Goal: Task Accomplishment & Management: Complete application form

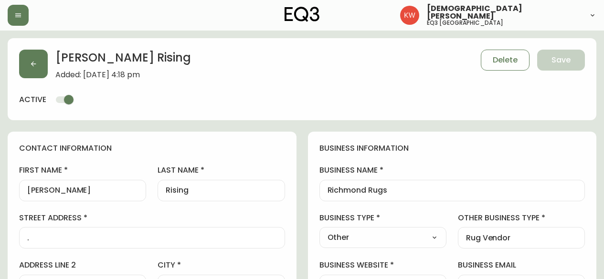
select select "AB"
select select "CA"
select select "CA_EN"
select select "Trade Show"
select select "Other"
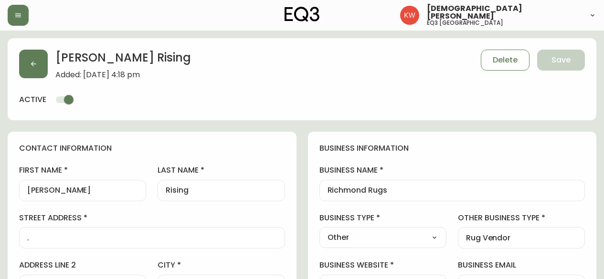
select select "cjw10z96m00006gs08l3o91tv"
select select "false"
click at [37, 64] on button "button" at bounding box center [33, 64] width 29 height 29
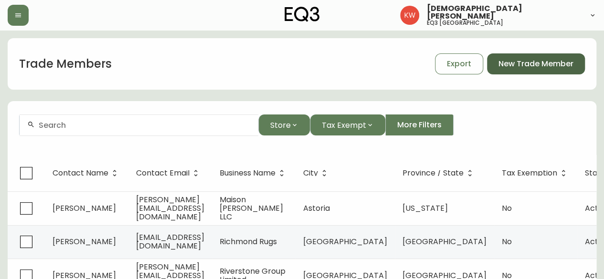
click at [532, 62] on span "New Trade Member" at bounding box center [535, 64] width 75 height 11
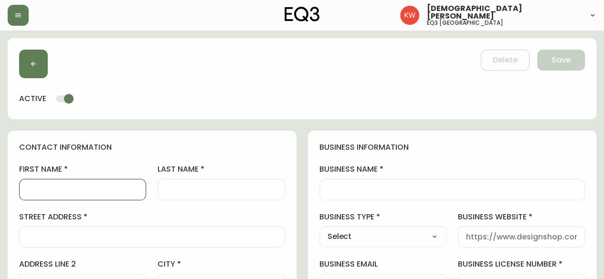
click at [61, 191] on input "first name" at bounding box center [82, 189] width 111 height 9
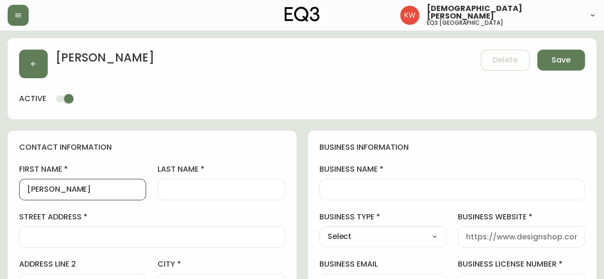
type input "[PERSON_NAME]"
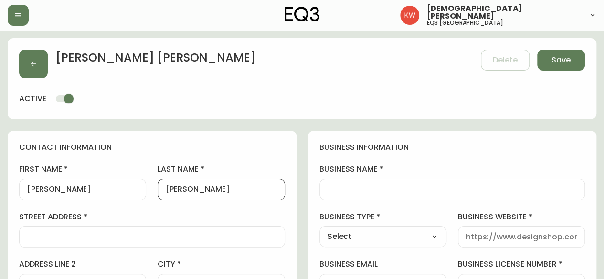
type input "[PERSON_NAME]"
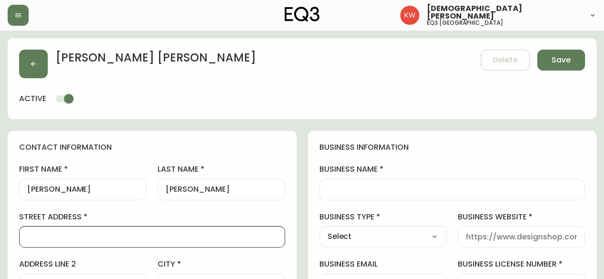
click at [354, 189] on input "business name" at bounding box center [452, 189] width 250 height 9
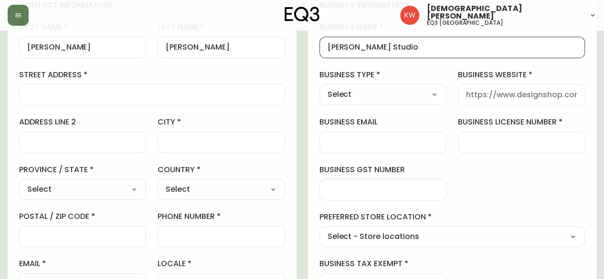
scroll to position [143, 0]
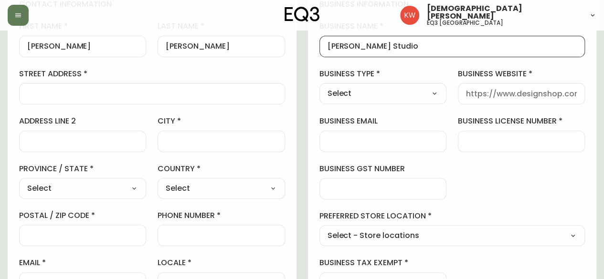
type input "[PERSON_NAME] Studio"
click at [503, 137] on input "business license number" at bounding box center [521, 141] width 111 height 9
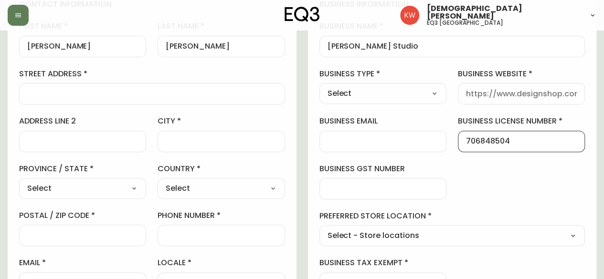
type input "706848504"
click at [345, 185] on input "business gst number" at bounding box center [382, 188] width 111 height 9
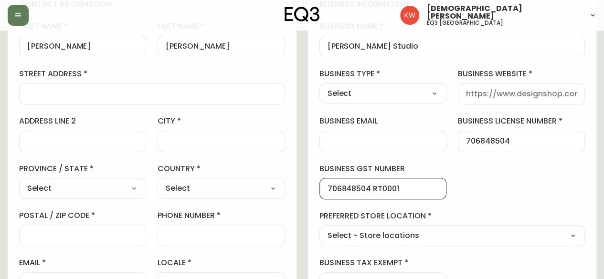
type input "706848504 RT0001"
click at [505, 170] on div "business information business name [PERSON_NAME] Studio business type Select Se…" at bounding box center [452, 146] width 289 height 317
click at [427, 233] on select "Select - Store locations EQ3 [GEOGRAPHIC_DATA] EQ3 [GEOGRAPHIC_DATA] [GEOGRAPHI…" at bounding box center [452, 236] width 266 height 14
select select "cjw10z96m00006gs08l3o91tv"
click at [319, 229] on select "Select - Store locations EQ3 [GEOGRAPHIC_DATA] EQ3 [GEOGRAPHIC_DATA] [GEOGRAPHI…" at bounding box center [452, 236] width 266 height 14
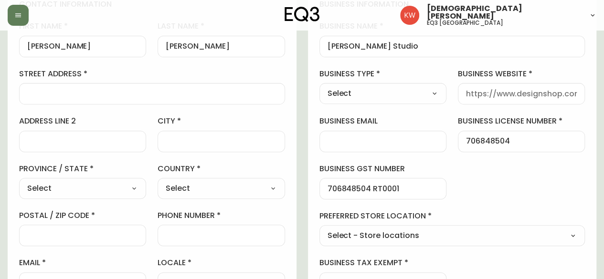
type input "EQ3 [GEOGRAPHIC_DATA]"
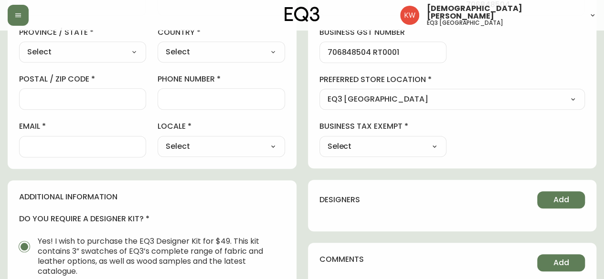
scroll to position [286, 0]
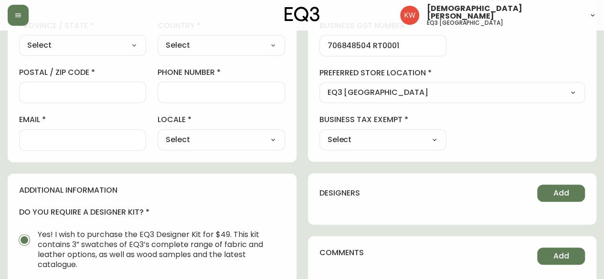
click at [225, 141] on select "Select CA_EN [GEOGRAPHIC_DATA] US_EN" at bounding box center [221, 140] width 127 height 14
select select "CA_EN"
click at [158, 133] on select "Select CA_EN [GEOGRAPHIC_DATA] US_EN" at bounding box center [221, 140] width 127 height 14
type input "CA_EN"
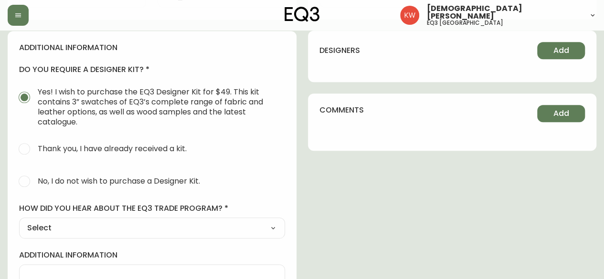
scroll to position [430, 0]
click at [26, 182] on input "No, I do not wish to purchase a Designer Kit." at bounding box center [24, 180] width 21 height 21
radio input "true"
radio input "false"
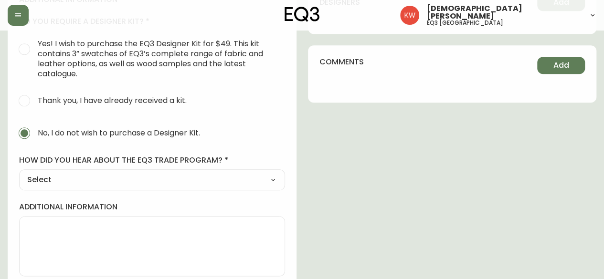
scroll to position [484, 0]
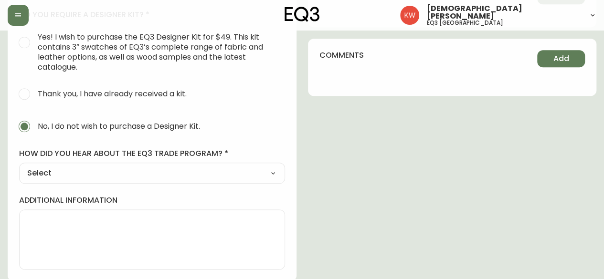
click at [211, 174] on select "Select Social Media Advertisement Trade Show Outreach from a Trade Rep Other" at bounding box center [152, 173] width 266 height 14
select select "Other"
click at [19, 166] on select "Select Social Media Advertisement Trade Show Outreach from a Trade Rep Other" at bounding box center [152, 173] width 266 height 14
type input "Other"
click at [73, 218] on input "other" at bounding box center [152, 220] width 250 height 9
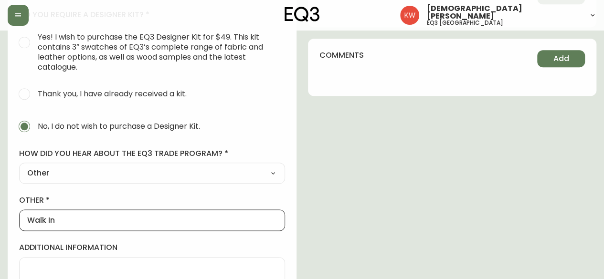
type input "Walk In"
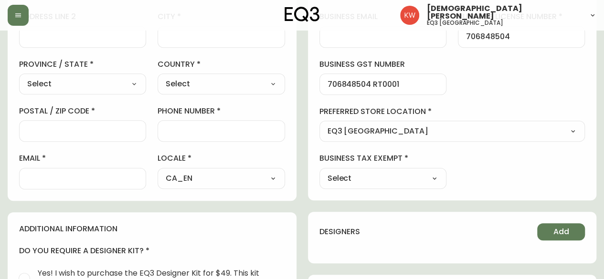
scroll to position [245, 0]
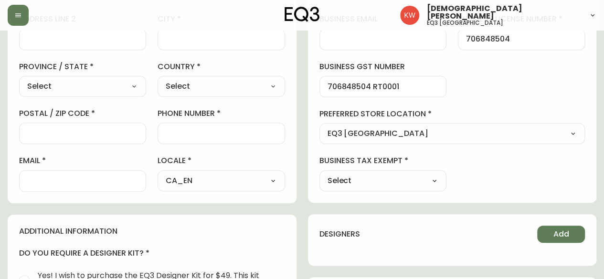
click at [371, 181] on select "Select Yes No" at bounding box center [382, 181] width 127 height 14
select select "false"
click at [319, 174] on select "Select Yes No" at bounding box center [382, 181] width 127 height 14
type input "No"
click at [75, 181] on input "email" at bounding box center [82, 181] width 111 height 9
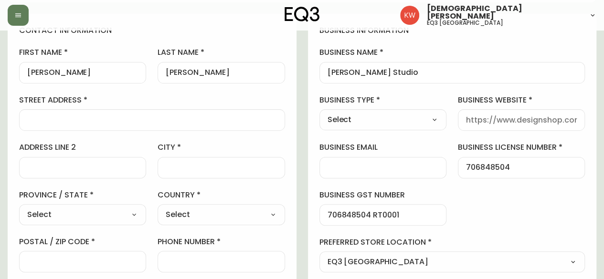
scroll to position [102, 0]
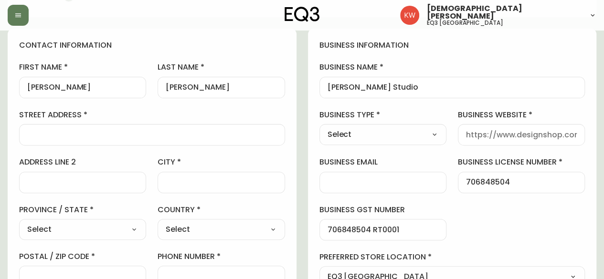
click at [404, 127] on select "Select Interior Designer Architect Home Builder Contractor Real Estate Agent Ho…" at bounding box center [382, 134] width 127 height 14
select select "Interior Designer"
click at [319, 127] on select "Select Interior Designer Architect Home Builder Contractor Real Estate Agent Ho…" at bounding box center [382, 134] width 127 height 14
type input "Interior Designer"
click at [532, 136] on input "business website" at bounding box center [521, 134] width 111 height 9
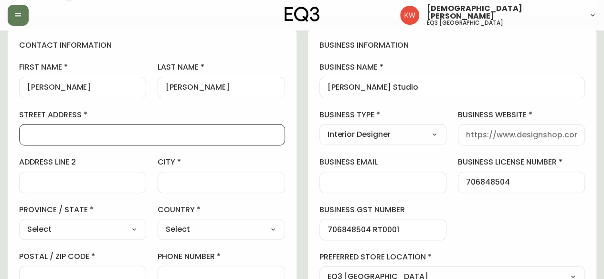
click at [100, 133] on input "street address" at bounding box center [152, 134] width 250 height 9
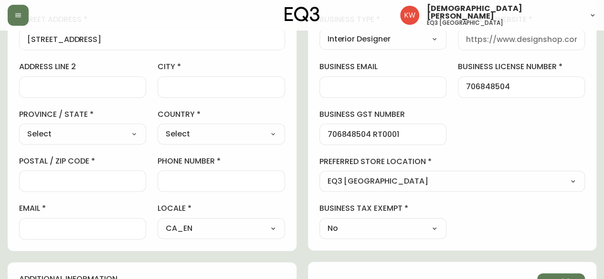
click at [39, 175] on div at bounding box center [82, 180] width 127 height 21
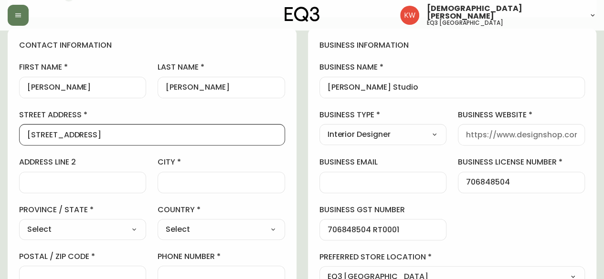
click at [149, 138] on input "[STREET_ADDRESS]" at bounding box center [152, 134] width 250 height 9
type input "[STREET_ADDRESS]"
click at [226, 172] on div at bounding box center [221, 182] width 127 height 21
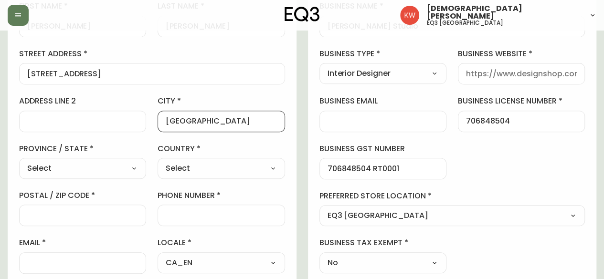
scroll to position [198, 0]
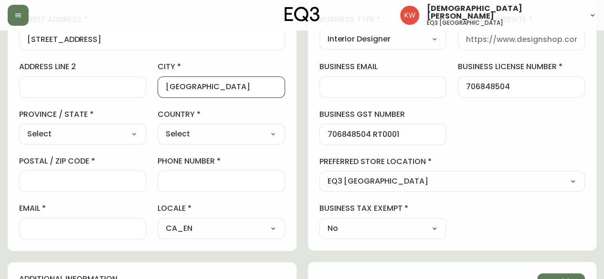
type input "[GEOGRAPHIC_DATA]"
click at [114, 137] on select "Select [GEOGRAPHIC_DATA] [GEOGRAPHIC_DATA] [GEOGRAPHIC_DATA] [GEOGRAPHIC_DATA] …" at bounding box center [82, 134] width 127 height 14
select select "AB"
click at [19, 127] on select "Select [GEOGRAPHIC_DATA] [GEOGRAPHIC_DATA] [GEOGRAPHIC_DATA] [GEOGRAPHIC_DATA] …" at bounding box center [82, 134] width 127 height 14
type input "[GEOGRAPHIC_DATA]"
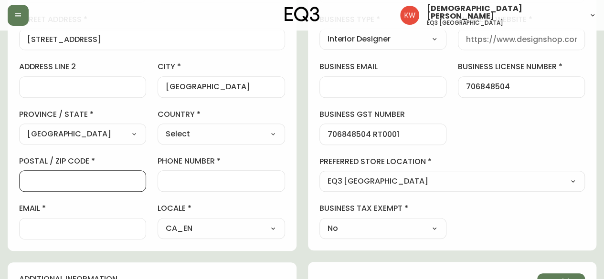
click at [44, 185] on input "postal / zip code" at bounding box center [82, 181] width 111 height 9
type input "T2S 1Z5"
click at [210, 182] on input "phone number" at bounding box center [221, 181] width 111 height 9
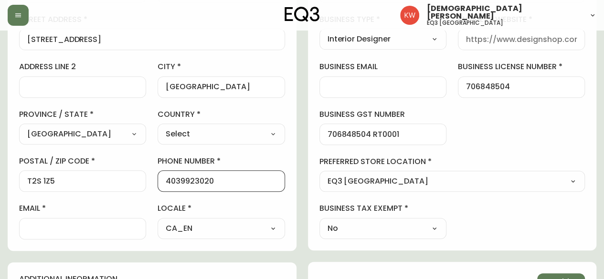
type input "4039923020"
click at [60, 228] on input "email" at bounding box center [82, 228] width 111 height 9
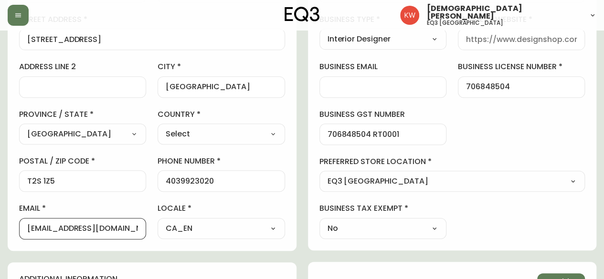
scroll to position [0, 6]
type input "[EMAIL_ADDRESS][DOMAIN_NAME]"
drag, startPoint x: 139, startPoint y: 229, endPoint x: 62, endPoint y: 224, distance: 77.9
click at [62, 224] on div "[EMAIL_ADDRESS][DOMAIN_NAME]" at bounding box center [82, 228] width 127 height 21
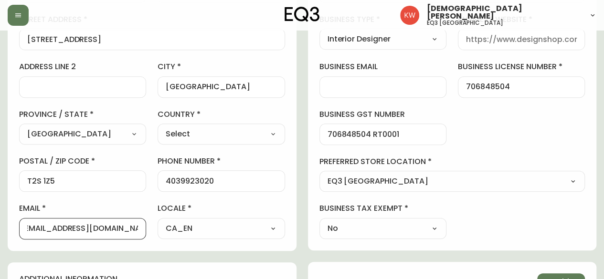
scroll to position [0, 6]
drag, startPoint x: 136, startPoint y: 230, endPoint x: 43, endPoint y: 232, distance: 92.6
click at [43, 232] on input "[EMAIL_ADDRESS][DOMAIN_NAME]" at bounding box center [82, 228] width 111 height 9
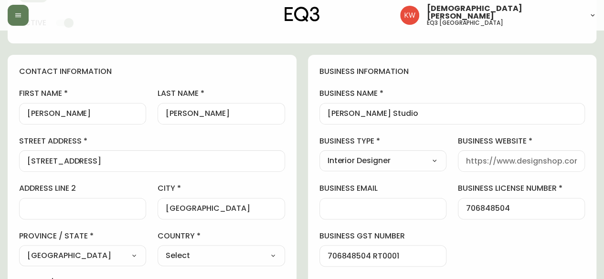
scroll to position [7, 0]
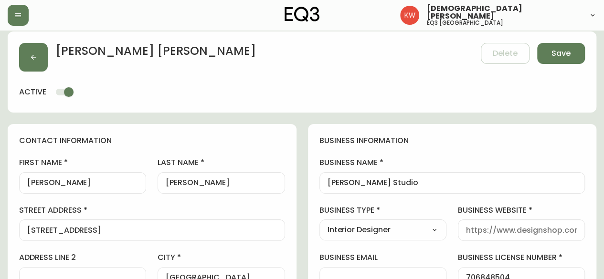
click at [506, 232] on input "business website" at bounding box center [521, 230] width 111 height 9
paste input "[DOMAIN_NAME]"
type input "[DOMAIN_NAME]"
click at [463, 158] on label "business name" at bounding box center [452, 163] width 266 height 11
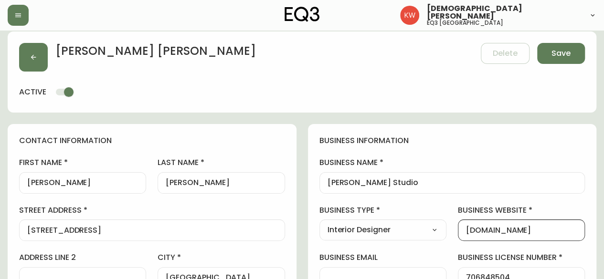
click at [463, 179] on input "[PERSON_NAME] Studio" at bounding box center [452, 183] width 250 height 9
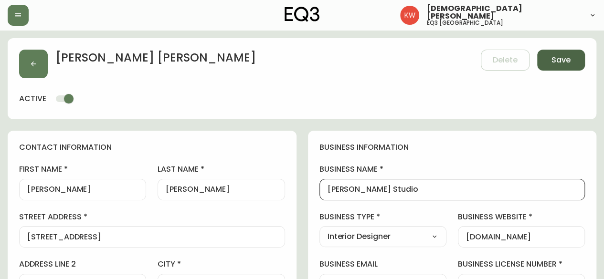
click at [561, 61] on span "Save" at bounding box center [560, 60] width 19 height 11
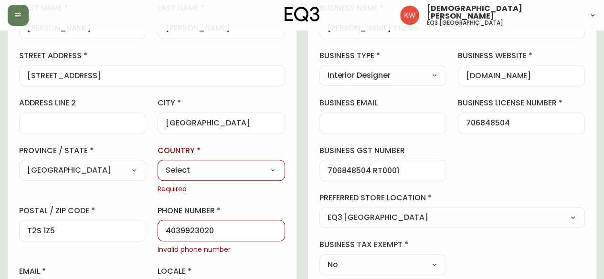
scroll to position [239, 0]
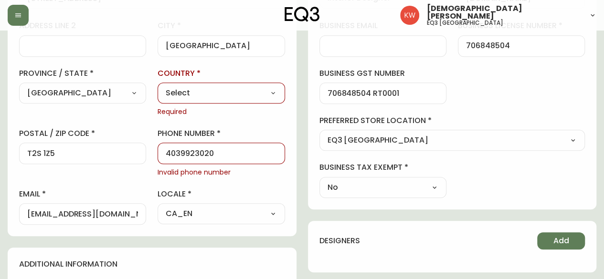
click at [225, 88] on select "Select [GEOGRAPHIC_DATA] [GEOGRAPHIC_DATA]" at bounding box center [221, 93] width 127 height 14
select select "CA"
click at [158, 86] on select "Select [GEOGRAPHIC_DATA] [GEOGRAPHIC_DATA]" at bounding box center [221, 93] width 127 height 14
type input "[GEOGRAPHIC_DATA]"
click at [176, 151] on input "4039923020" at bounding box center [221, 153] width 111 height 9
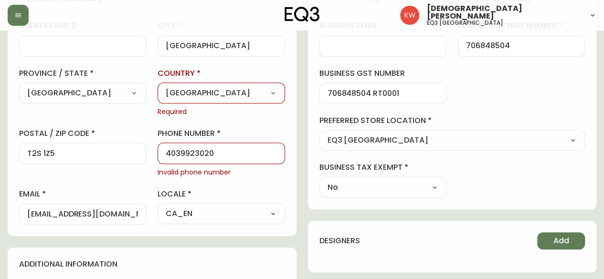
click at [179, 151] on input "4039923020" at bounding box center [221, 153] width 111 height 9
click at [199, 151] on input "403-9923020" at bounding box center [221, 153] width 111 height 9
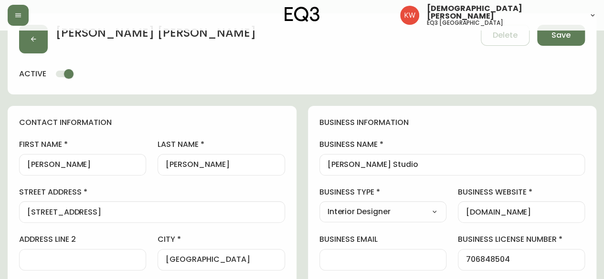
scroll to position [0, 0]
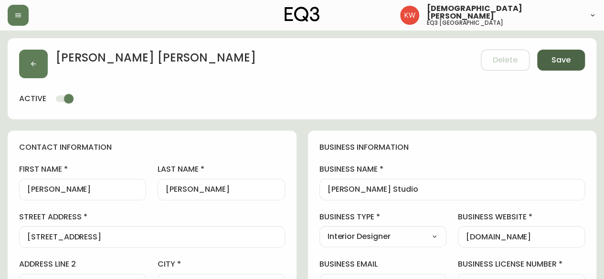
type input "[PHONE_NUMBER]"
click at [565, 58] on span "Save" at bounding box center [560, 60] width 19 height 11
select select
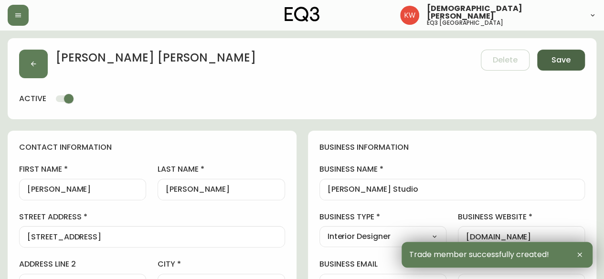
type input "[PHONE_NUMBER]"
type input "Other"
select select "Other"
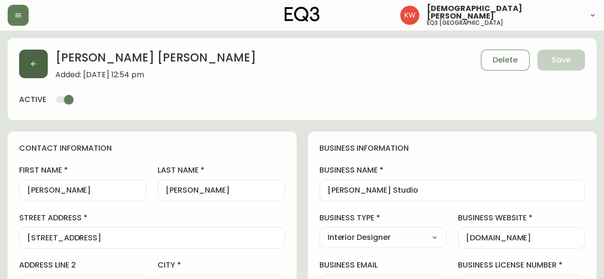
click at [40, 64] on button "button" at bounding box center [33, 64] width 29 height 29
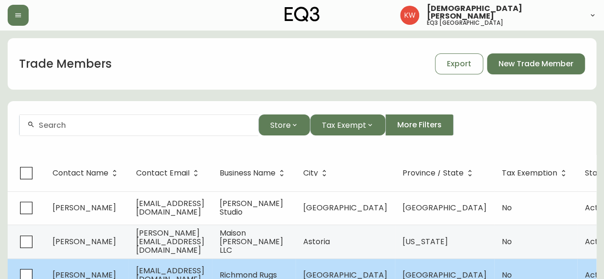
click at [195, 267] on td "[EMAIL_ADDRESS][DOMAIN_NAME]" at bounding box center [170, 275] width 84 height 33
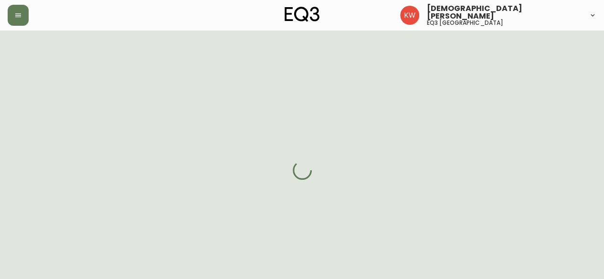
select select "AB"
select select "CA"
select select "CA_EN"
select select "Trade Show"
select select "Other"
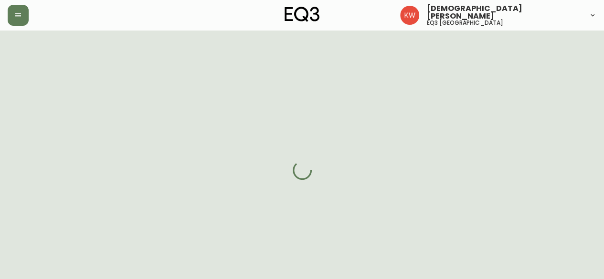
select select "false"
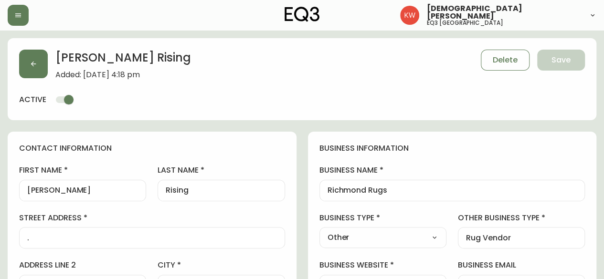
type input "EQ3 [GEOGRAPHIC_DATA]"
select select "cjw10z96m00006gs08l3o91tv"
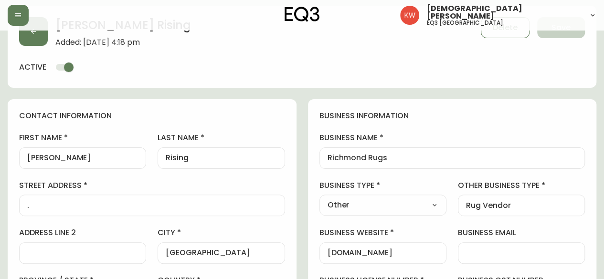
scroll to position [48, 0]
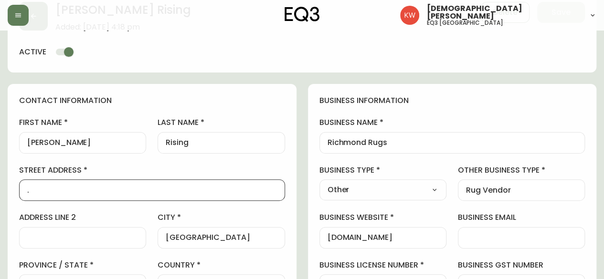
drag, startPoint x: 71, startPoint y: 192, endPoint x: 0, endPoint y: 183, distance: 71.3
paste input "1086 Harmony Parade"
type input "1086 Harmony Parade"
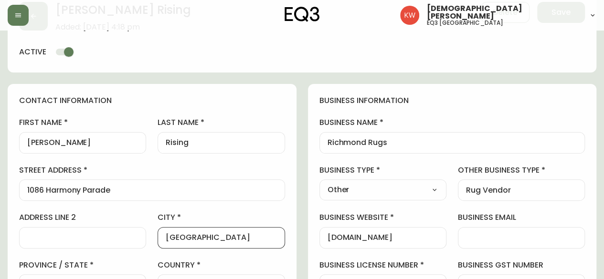
drag, startPoint x: 202, startPoint y: 236, endPoint x: 145, endPoint y: 238, distance: 57.3
click at [145, 238] on div "first name [PERSON_NAME] last name [GEOGRAPHIC_DATA] address 1086 Harmony Parad…" at bounding box center [152, 253] width 266 height 273
type input "R"
type input "[GEOGRAPHIC_DATA]"
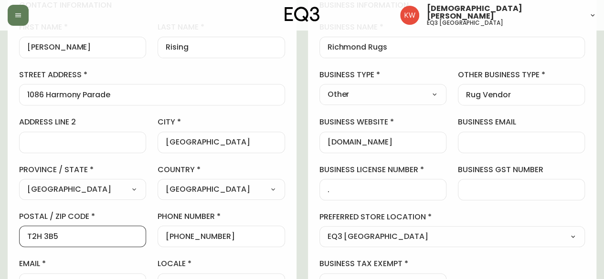
scroll to position [0, 0]
drag, startPoint x: 60, startPoint y: 234, endPoint x: 7, endPoint y: 244, distance: 54.3
click at [7, 244] on main "[PERSON_NAME] Rising Added: [DATE] 4:18 pm Delete Save active contact informati…" at bounding box center [302, 255] width 604 height 736
paste input "3Z 0H1"
type input "T3Z 0H1"
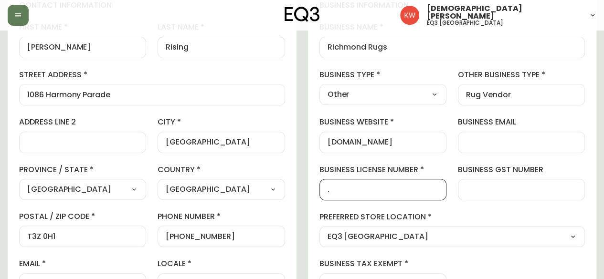
drag, startPoint x: 357, startPoint y: 193, endPoint x: 303, endPoint y: 195, distance: 54.0
paste input "732155619"
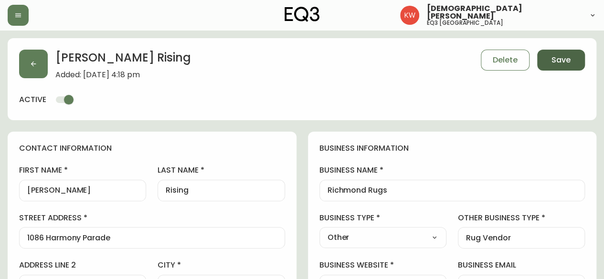
type input "732155619"
click at [562, 63] on span "Save" at bounding box center [560, 60] width 19 height 11
select select
type input "Other"
select select "Other"
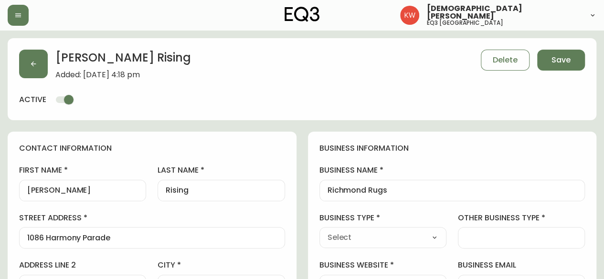
type input "Rug Vendor"
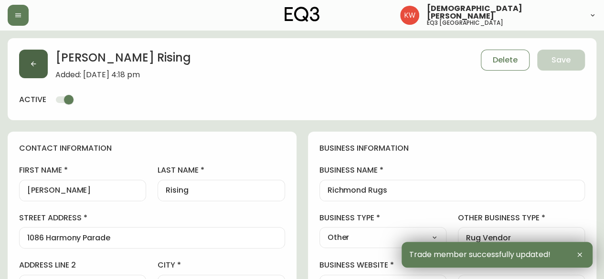
click at [32, 65] on icon "button" at bounding box center [33, 64] width 5 height 5
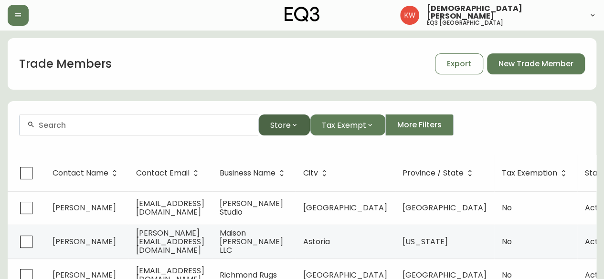
click at [300, 127] on button "Store" at bounding box center [284, 125] width 52 height 21
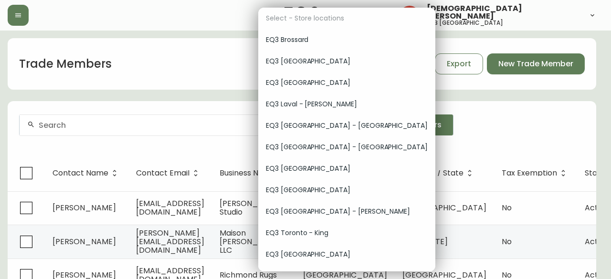
click at [295, 84] on span "EQ3 [GEOGRAPHIC_DATA]" at bounding box center [347, 83] width 162 height 10
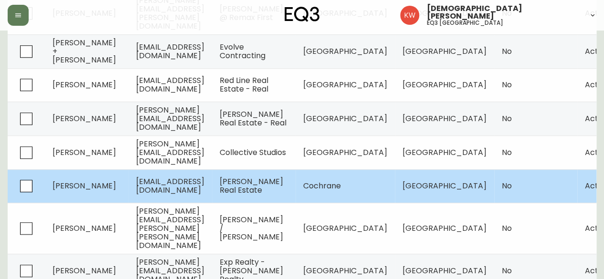
scroll to position [309, 0]
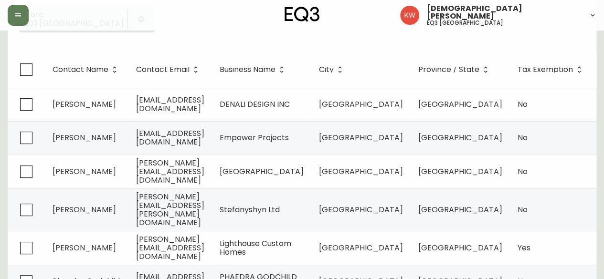
scroll to position [117, 0]
